Goal: Transaction & Acquisition: Purchase product/service

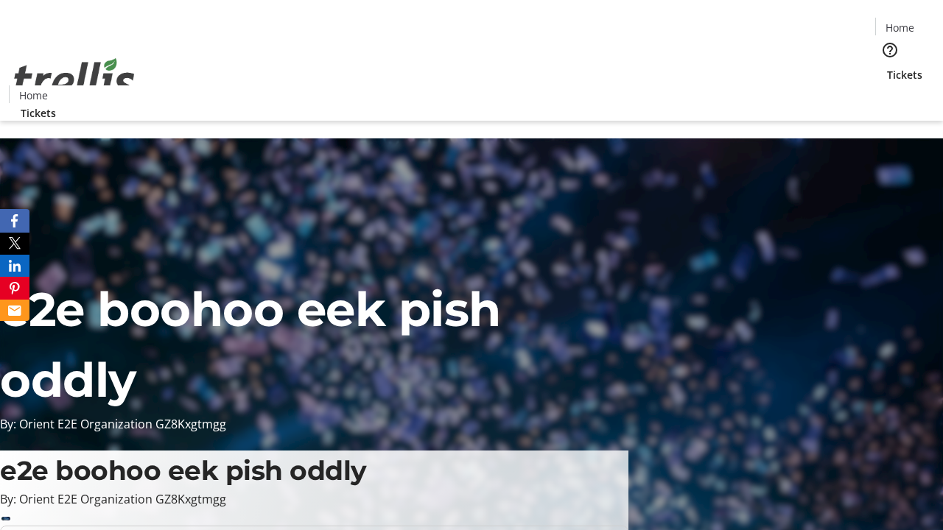
click at [887, 67] on span "Tickets" at bounding box center [904, 74] width 35 height 15
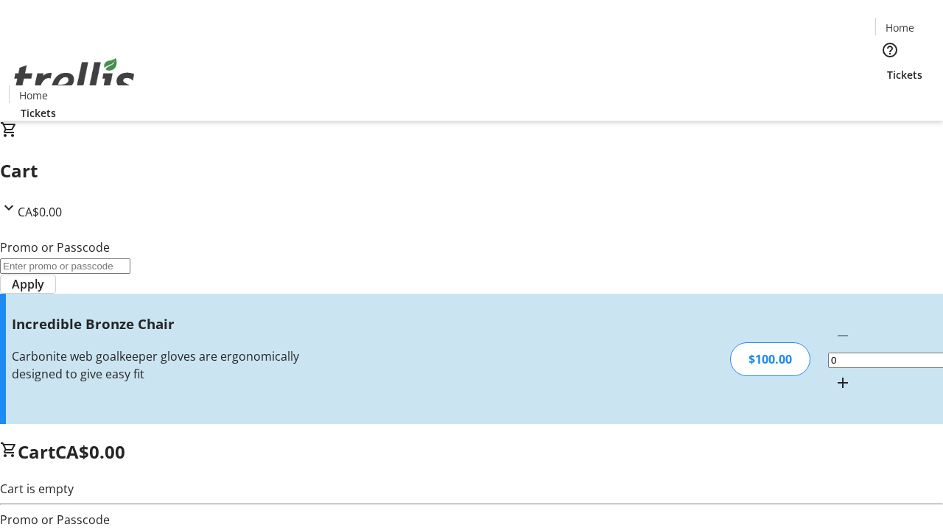
click at [834, 374] on mat-icon "Increment by one" at bounding box center [843, 383] width 18 height 18
type input "1"
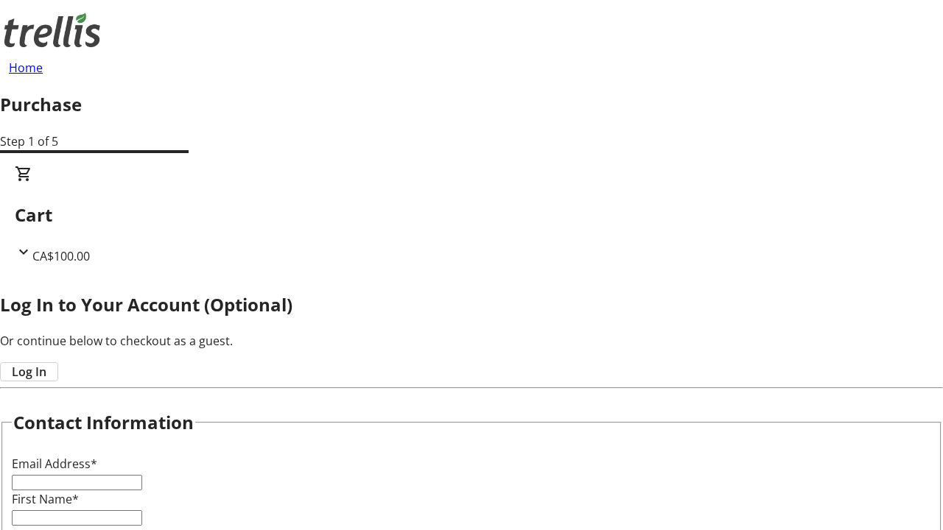
type input "FREE"
type input "[PERSON_NAME][EMAIL_ADDRESS][DOMAIN_NAME]"
type input "[PERSON_NAME]"
